Goal: Find specific page/section: Find specific page/section

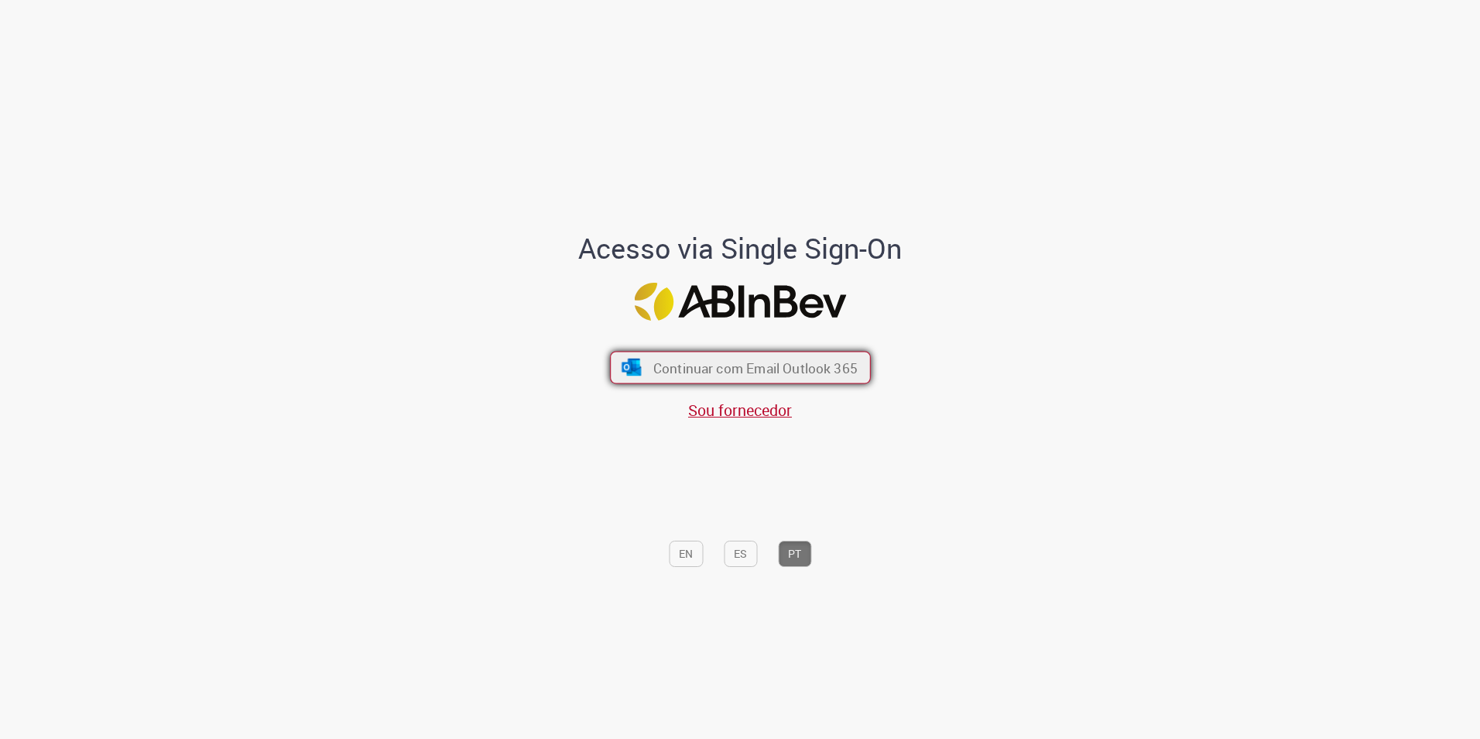
click at [740, 363] on span "Continuar com Email Outlook 365" at bounding box center [755, 368] width 204 height 18
